Goal: Task Accomplishment & Management: Manage account settings

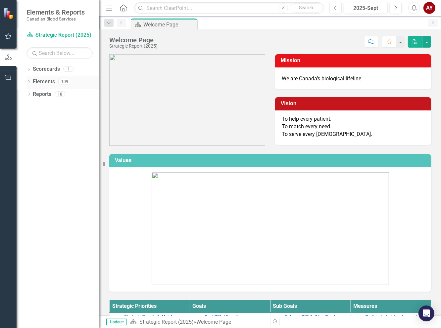
click at [29, 81] on icon "Dropdown" at bounding box center [28, 83] width 5 height 4
click at [32, 93] on icon "Dropdown" at bounding box center [32, 95] width 5 height 4
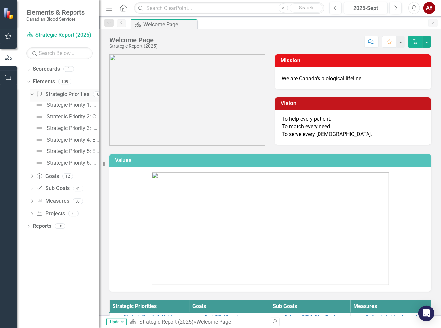
click at [32, 93] on icon "Dropdown" at bounding box center [31, 94] width 4 height 5
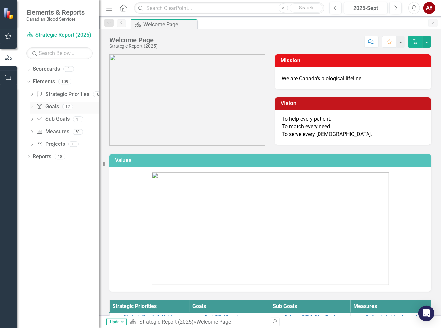
click at [32, 107] on icon "Dropdown" at bounding box center [32, 108] width 5 height 4
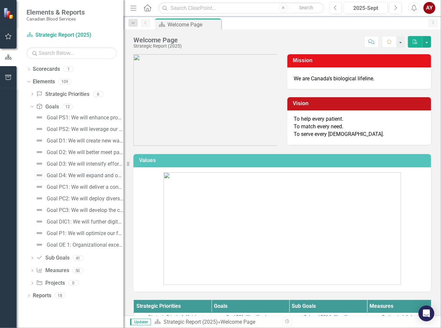
drag, startPoint x: 100, startPoint y: 171, endPoint x: 118, endPoint y: 179, distance: 20.0
click at [124, 173] on div "Resize" at bounding box center [126, 164] width 5 height 328
click at [74, 221] on div "Goal DIC1: We will further digitalize and automate our enterprise processes to …" at bounding box center [85, 222] width 76 height 6
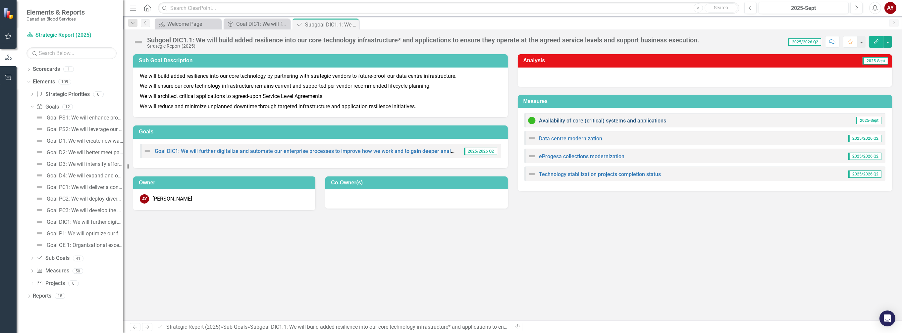
click at [441, 121] on link "Availability of core (critical) systems and applications" at bounding box center [602, 121] width 127 height 6
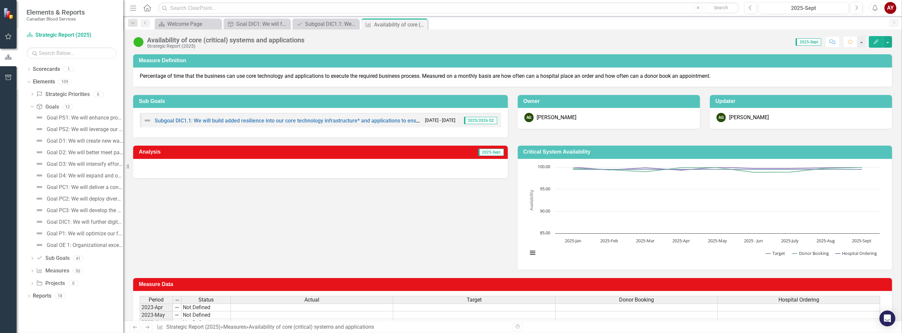
click at [153, 172] on div at bounding box center [320, 168] width 374 height 19
click at [153, 170] on div at bounding box center [320, 168] width 374 height 19
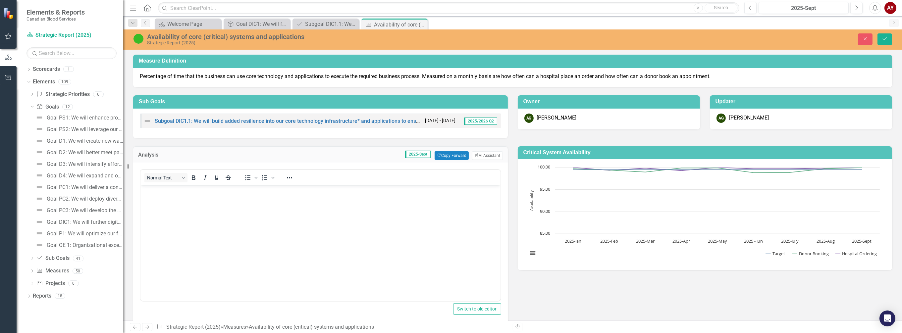
click at [162, 201] on body "Rich Text Area. Press ALT-0 for help." at bounding box center [320, 234] width 360 height 99
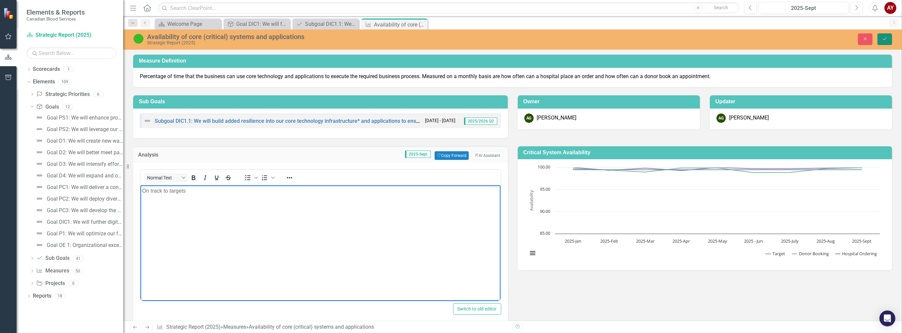
click at [441, 40] on button "Save" at bounding box center [884, 39] width 15 height 12
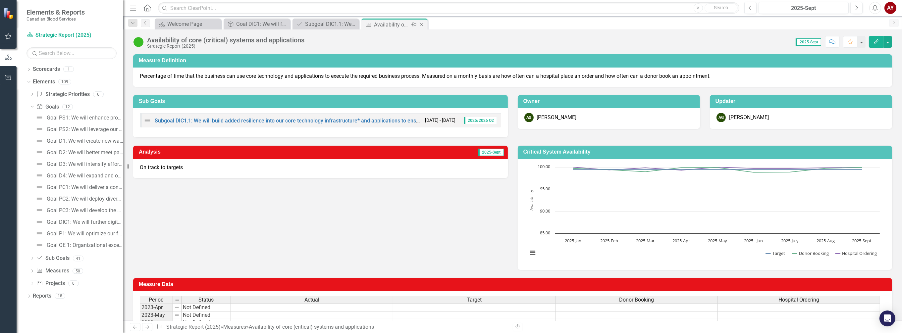
click at [421, 24] on icon at bounding box center [422, 25] width 4 height 4
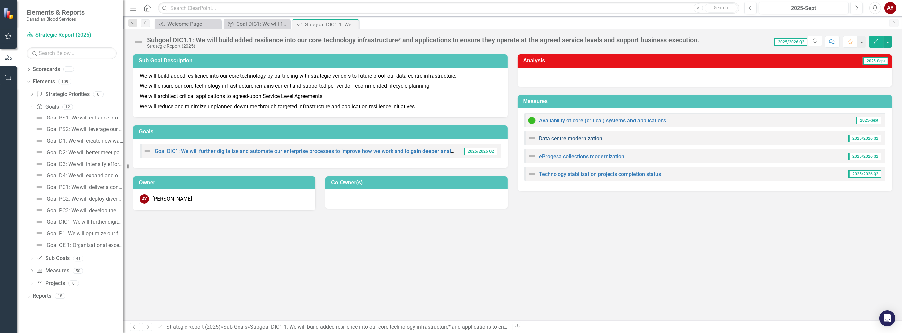
click at [441, 139] on link "Data centre modernization" at bounding box center [570, 138] width 63 height 6
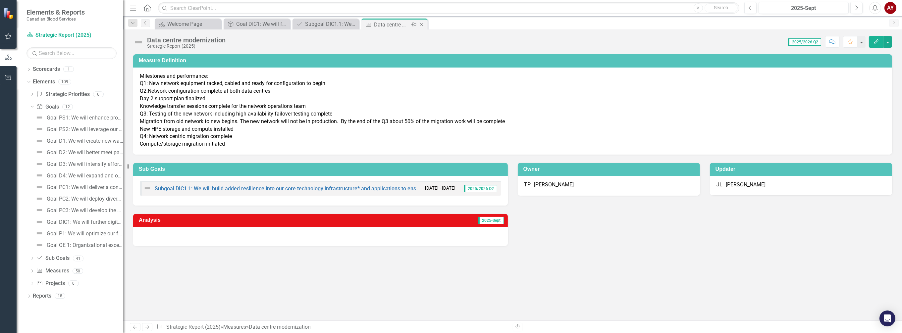
click at [422, 23] on icon "Close" at bounding box center [421, 24] width 7 height 5
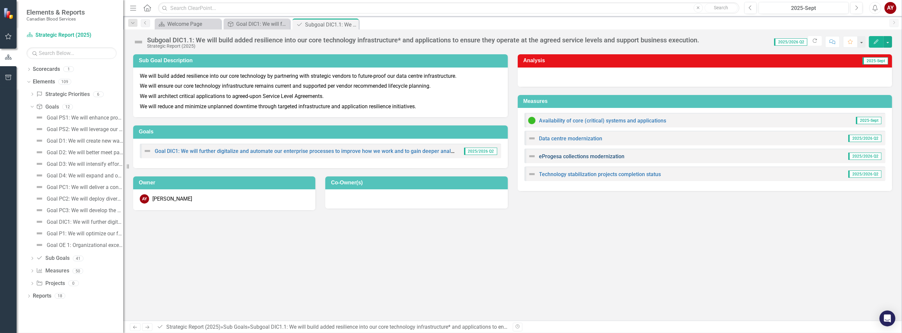
click at [441, 158] on link "eProgesa collections modernization" at bounding box center [581, 156] width 85 height 6
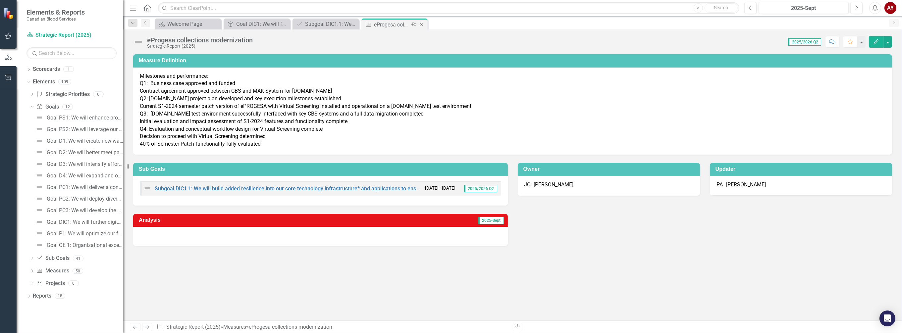
click at [423, 24] on icon "Close" at bounding box center [421, 24] width 7 height 5
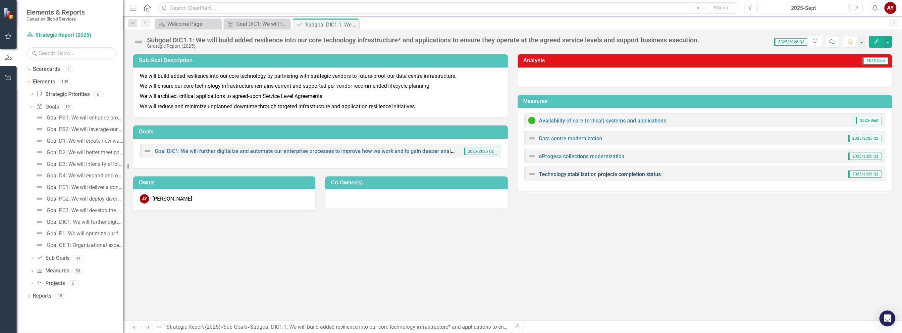
click at [441, 175] on link "Technology stabilization projects completion status" at bounding box center [600, 174] width 122 height 6
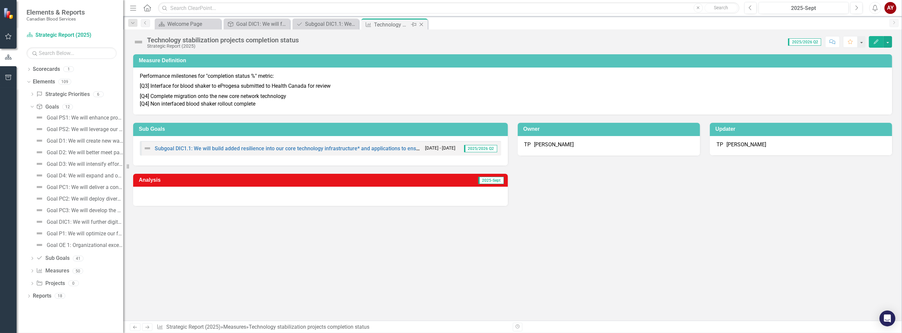
click at [421, 24] on icon at bounding box center [422, 25] width 4 height 4
